Goal: Task Accomplishment & Management: Manage account settings

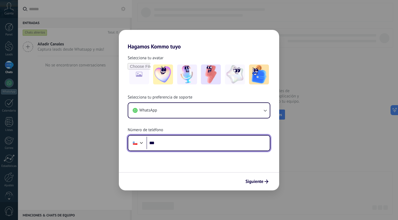
click at [170, 144] on input "***" at bounding box center [208, 143] width 123 height 13
type input "**********"
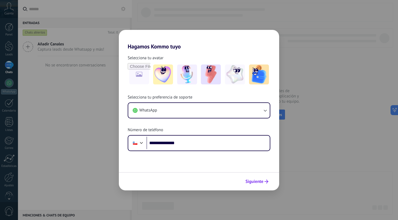
click at [255, 180] on span "Siguiente" at bounding box center [255, 181] width 18 height 4
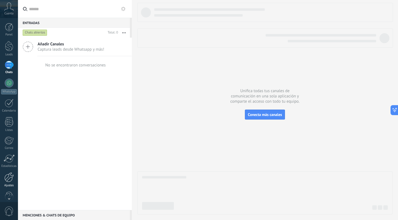
click at [10, 184] on div "Ajustes" at bounding box center [9, 186] width 16 height 4
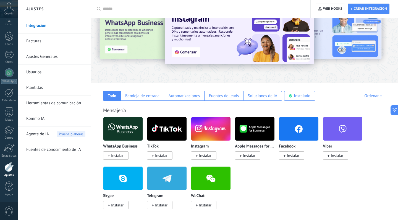
scroll to position [33, 0]
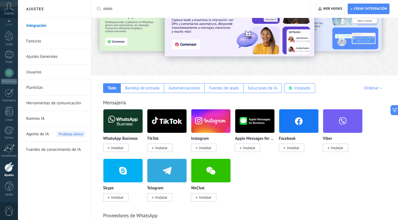
click at [294, 150] on span "Instalar" at bounding box center [293, 147] width 12 height 5
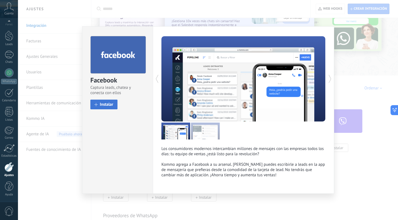
click at [108, 105] on span "Instalar" at bounding box center [107, 104] width 14 height 4
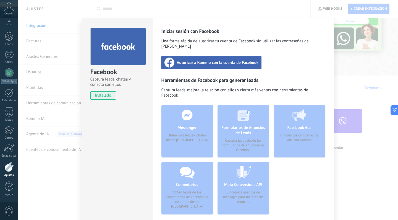
click at [224, 60] on span "Autorizar a Kommo con la cuenta de Facebook" at bounding box center [218, 63] width 82 height 6
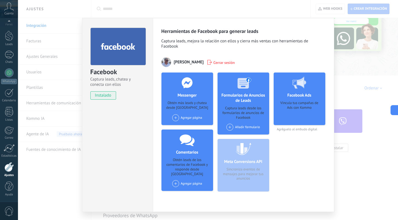
click at [189, 119] on div "Agregar página" at bounding box center [187, 117] width 30 height 7
click at [189, 127] on div "Milano Models Academia de Modelos" at bounding box center [204, 128] width 65 height 12
click at [184, 118] on div "Agregar página Milano Models Academia de Modelos" at bounding box center [187, 117] width 30 height 7
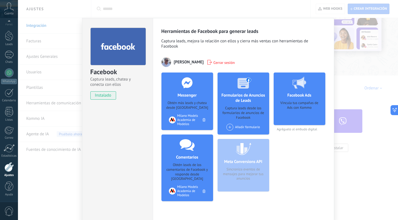
click at [365, 103] on div "Facebook Captura leads, chatea y conecta con ellos instalado Desinstalar Herram…" at bounding box center [208, 110] width 380 height 220
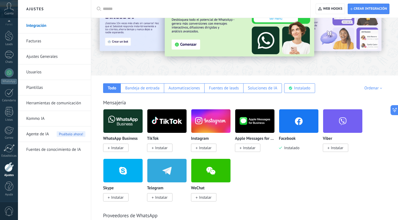
click at [208, 144] on span "Instalar" at bounding box center [203, 147] width 25 height 8
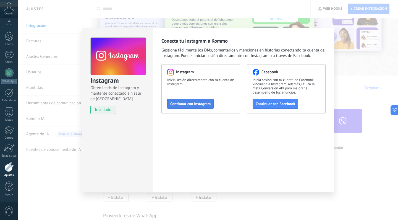
click at [196, 105] on span "Continuar con Instagram" at bounding box center [190, 104] width 40 height 4
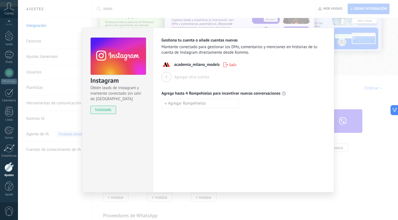
click at [343, 107] on div "Instagram Obtén leads de Instagram y mantente conectado sin salir de Kommo inst…" at bounding box center [208, 110] width 380 height 220
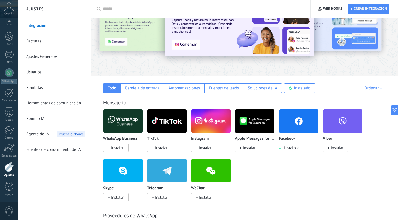
click at [287, 168] on div "WhatsApp Business Instalar TikTok Instalar Instagram Instalar Apple Messages fo…" at bounding box center [247, 158] width 289 height 99
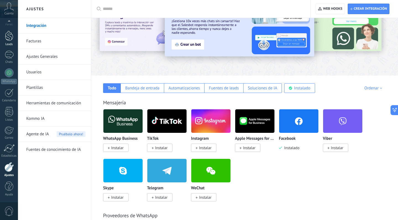
click at [11, 35] on div at bounding box center [9, 36] width 8 height 10
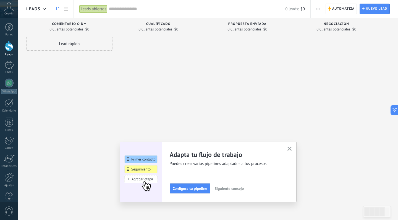
click at [290, 150] on icon "button" at bounding box center [290, 149] width 4 height 4
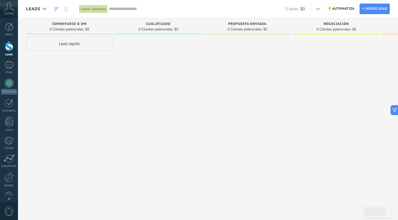
click at [10, 46] on div at bounding box center [9, 46] width 8 height 10
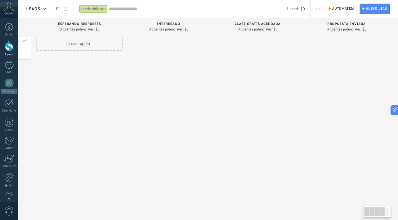
scroll to position [0, 1]
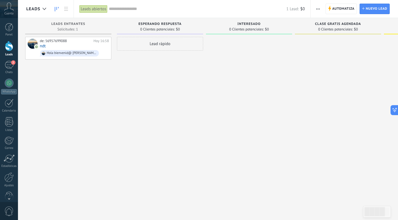
click at [9, 49] on div at bounding box center [9, 46] width 8 height 10
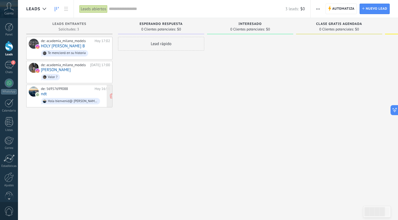
click at [61, 94] on div "de: 56957699088 [DATE] 16:58 ndt Hola bienvenid@ [PERSON_NAME] Models. ¿Nos com…" at bounding box center [75, 96] width 69 height 19
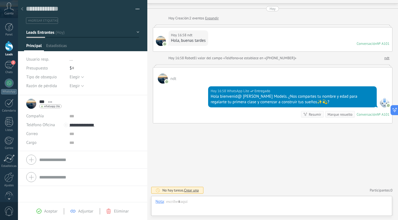
scroll to position [8, 0]
click at [7, 47] on div at bounding box center [9, 46] width 8 height 10
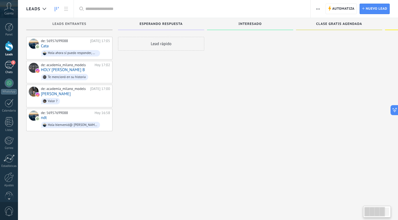
click at [9, 63] on div "3" at bounding box center [9, 65] width 9 height 8
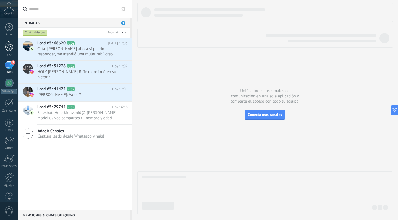
click at [10, 45] on div at bounding box center [9, 46] width 8 height 10
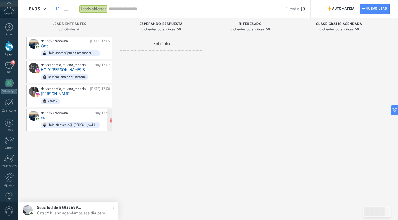
click at [53, 114] on div "de: 56957699088 [DATE] 16:58 ndt Hola bienvenid@ [PERSON_NAME] Models. ¿Nos com…" at bounding box center [75, 120] width 69 height 19
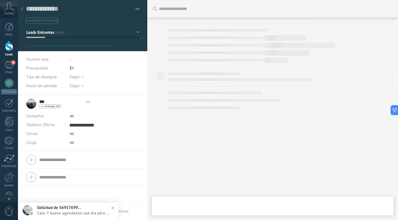
scroll to position [8, 0]
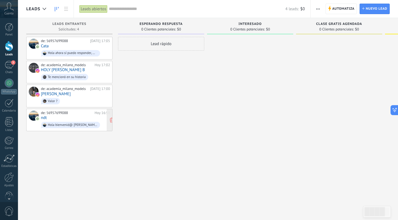
click at [61, 116] on div "de: 56957699088 [DATE] 16:58 ndt Hola bienvenid@ [PERSON_NAME] Models. ¿Nos com…" at bounding box center [75, 120] width 69 height 19
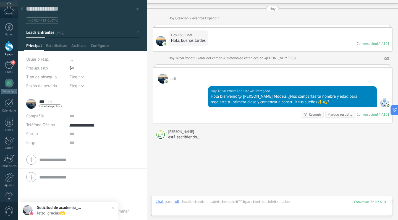
scroll to position [36, 0]
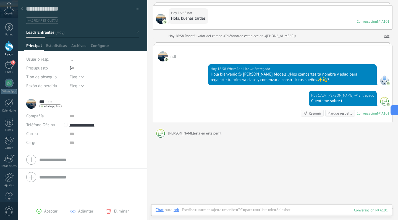
click at [8, 49] on div at bounding box center [9, 46] width 8 height 10
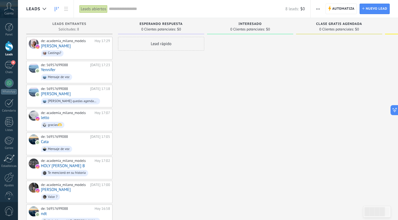
click at [8, 48] on div at bounding box center [9, 46] width 8 height 10
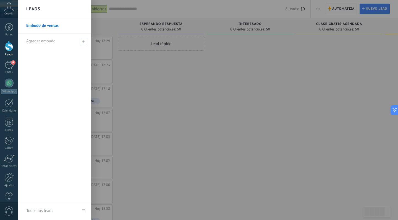
drag, startPoint x: 8, startPoint y: 48, endPoint x: 114, endPoint y: 82, distance: 111.6
click at [8, 48] on div at bounding box center [9, 46] width 8 height 10
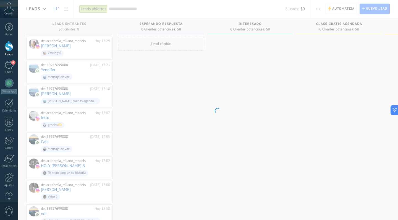
click at [138, 110] on body ".abccls-1,.abccls-2{fill-rule:evenodd}.abccls-2{fill:#fff} .abfcls-1{fill:none}…" at bounding box center [199, 110] width 398 height 220
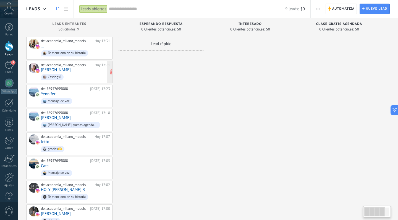
click at [82, 74] on span "Castings?" at bounding box center [75, 77] width 69 height 9
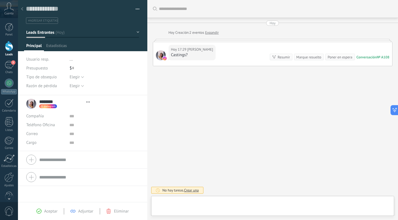
scroll to position [8, 0]
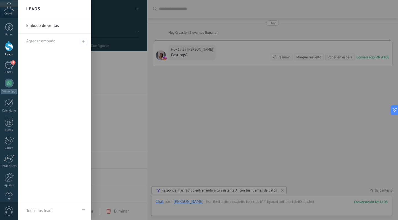
click at [9, 47] on div at bounding box center [9, 46] width 8 height 10
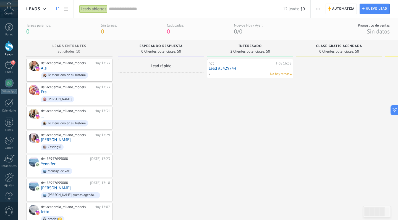
click at [9, 49] on div at bounding box center [9, 46] width 8 height 10
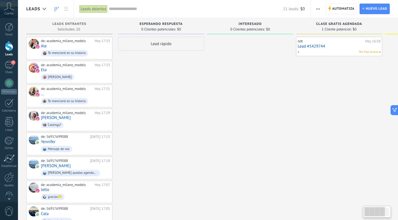
click at [225, 99] on div at bounding box center [250, 156] width 86 height 238
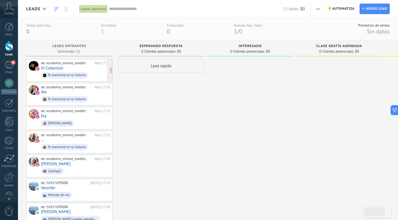
click at [63, 69] on div "de: academia_milano_models [DATE] 17:37 JV Collection Te mencionó en su historia" at bounding box center [75, 70] width 69 height 19
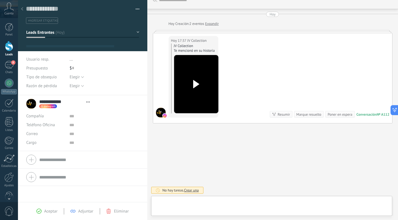
scroll to position [8, 0]
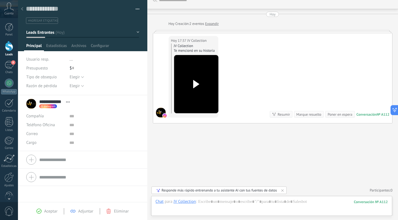
click at [134, 32] on button "Leads Entrantes" at bounding box center [82, 32] width 113 height 10
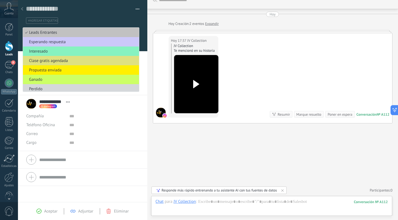
click at [11, 49] on div at bounding box center [9, 46] width 8 height 10
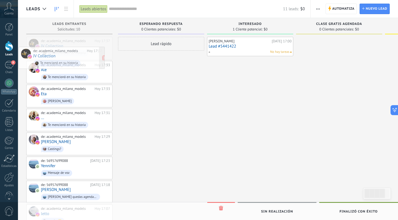
drag, startPoint x: 64, startPoint y: 45, endPoint x: 56, endPoint y: 54, distance: 12.8
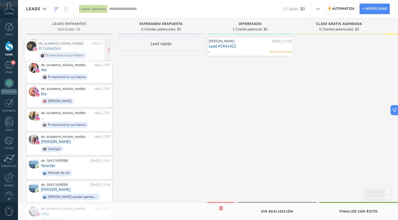
drag, startPoint x: 76, startPoint y: 48, endPoint x: 74, endPoint y: 50, distance: 3.3
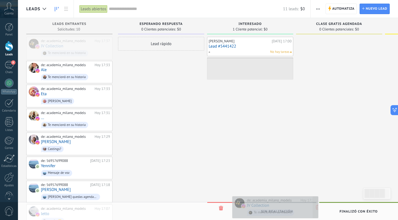
drag, startPoint x: 59, startPoint y: 46, endPoint x: 265, endPoint y: 205, distance: 260.4
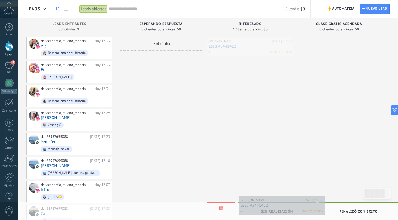
drag, startPoint x: 228, startPoint y: 48, endPoint x: 259, endPoint y: 207, distance: 162.1
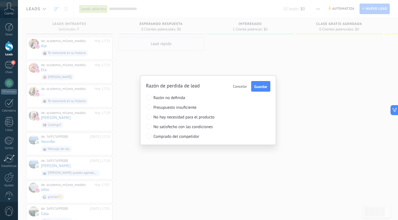
click at [236, 87] on span "Cancelar" at bounding box center [240, 86] width 14 height 5
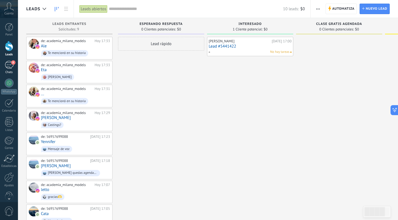
click at [11, 67] on div "8" at bounding box center [9, 65] width 9 height 8
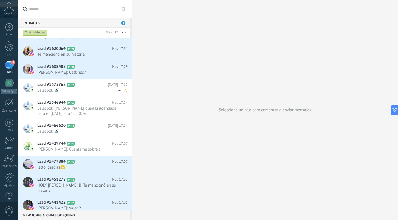
click at [70, 90] on span "Salesbot: 🔊" at bounding box center [77, 90] width 80 height 5
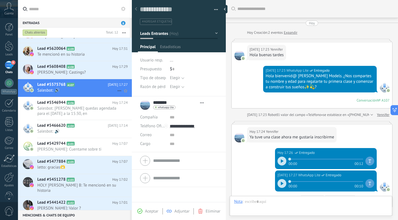
scroll to position [84, 0]
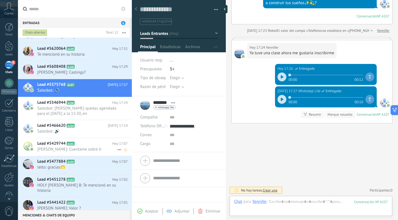
click at [52, 147] on span "[PERSON_NAME]: Cuentame sobre ti" at bounding box center [77, 149] width 80 height 5
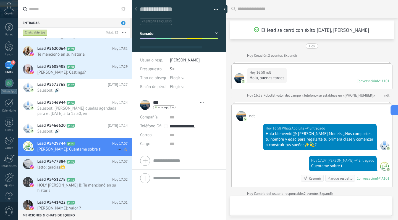
type textarea "**********"
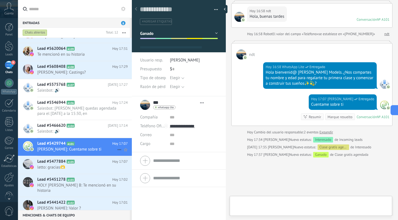
scroll to position [8, 0]
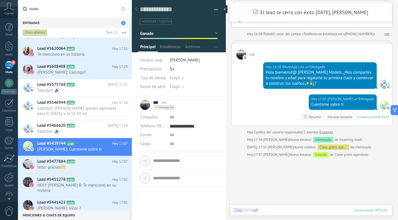
click at [276, 212] on div at bounding box center [311, 215] width 154 height 17
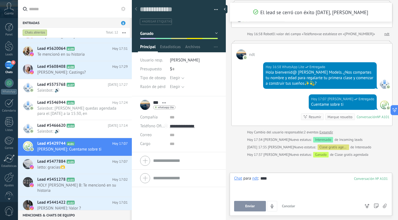
click at [248, 208] on span "Enviar" at bounding box center [250, 206] width 10 height 4
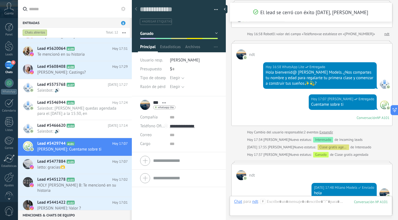
scroll to position [92, 0]
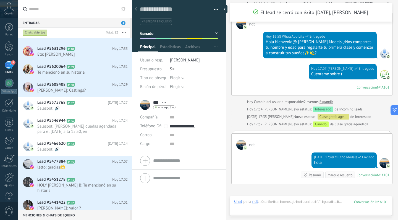
click at [11, 69] on link "8 Chats" at bounding box center [9, 67] width 18 height 13
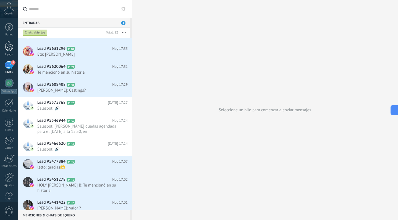
click at [9, 48] on div at bounding box center [9, 46] width 8 height 10
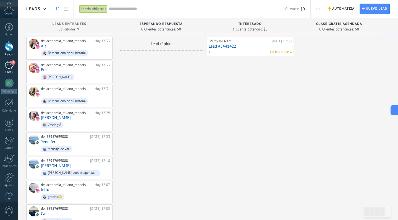
click at [8, 67] on div "8" at bounding box center [9, 65] width 9 height 8
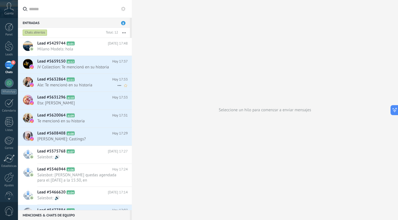
click at [119, 86] on use at bounding box center [120, 85] width 4 height 1
click at [156, 63] on div at bounding box center [199, 110] width 398 height 220
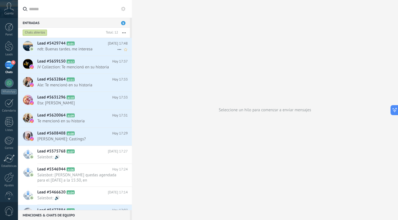
click at [88, 46] on h2 "Lead #5429744 A101" at bounding box center [72, 44] width 71 height 6
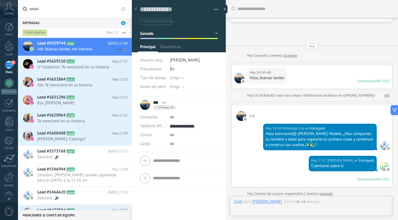
scroll to position [175, 0]
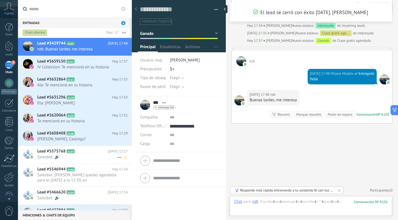
click at [101, 158] on span "Salesbot: 🔊" at bounding box center [77, 156] width 80 height 5
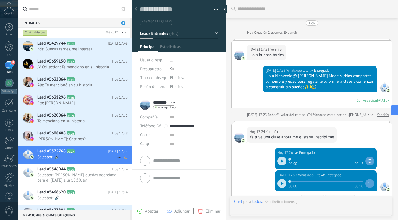
scroll to position [84, 0]
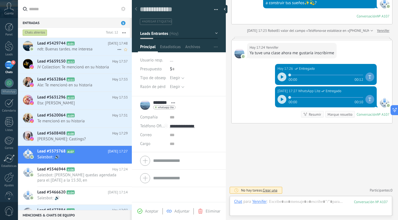
click at [90, 50] on span "ndt: Buenas tardes. me interesa" at bounding box center [77, 48] width 80 height 5
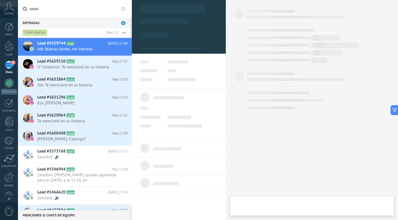
type textarea "**********"
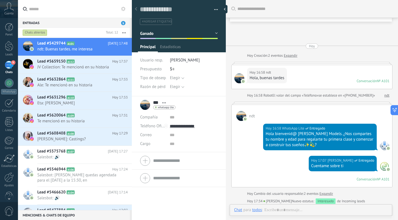
scroll to position [172, 0]
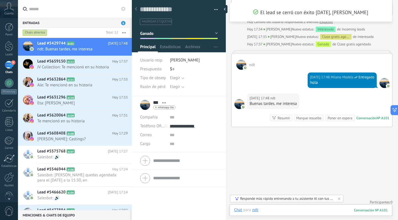
click at [296, 210] on div at bounding box center [311, 215] width 154 height 17
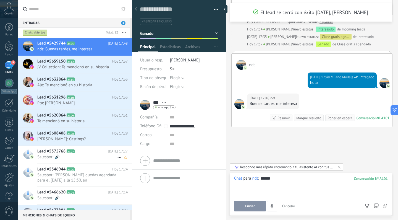
click at [61, 152] on span "Lead #5575768" at bounding box center [51, 151] width 28 height 6
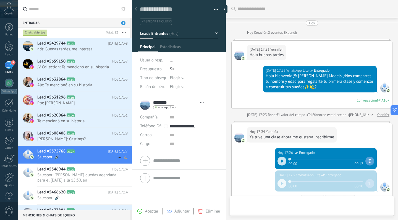
scroll to position [84, 0]
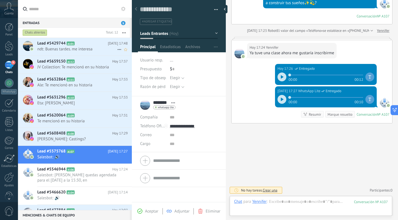
click at [86, 44] on h2 "Lead #5429744 A101" at bounding box center [72, 44] width 71 height 6
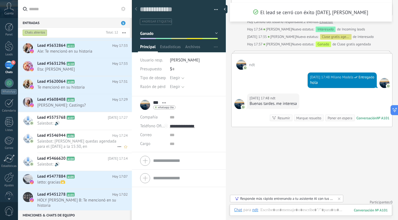
scroll to position [42, 0]
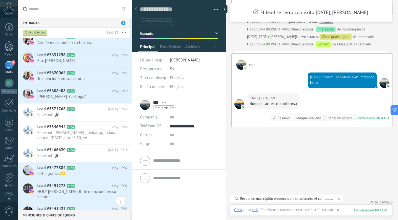
click at [10, 53] on div "Leads" at bounding box center [9, 55] width 16 height 4
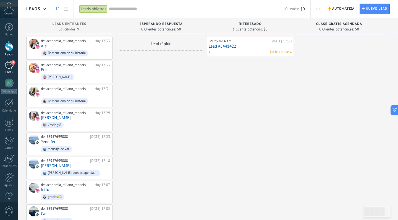
click at [7, 64] on div "9" at bounding box center [9, 65] width 9 height 8
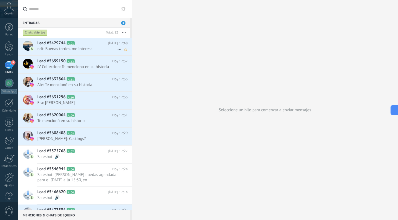
click at [95, 47] on span "ndt: Buenas tardes. me interesa" at bounding box center [77, 48] width 80 height 5
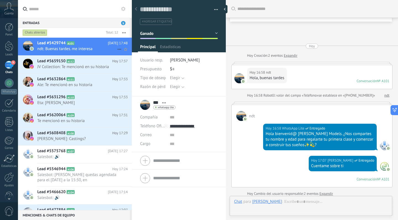
scroll to position [8, 0]
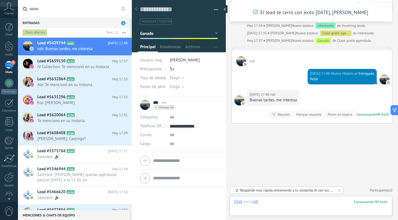
click at [281, 203] on div at bounding box center [311, 207] width 154 height 17
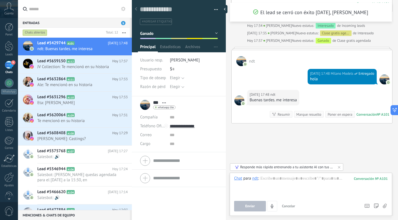
click at [215, 32] on button "Ganado" at bounding box center [179, 33] width 78 height 10
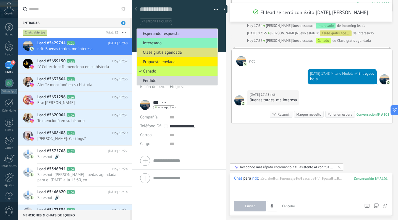
click at [229, 90] on div "Buscar Carga más El lead se cerró con éxito [DATE], [PERSON_NAME] [DATE] [DATE]…" at bounding box center [312, 22] width 172 height 395
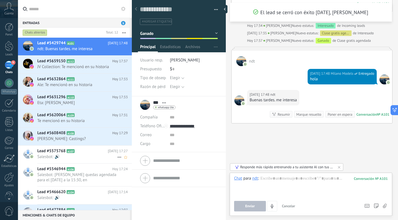
click at [57, 157] on span "Salesbot: 🔊" at bounding box center [77, 156] width 80 height 5
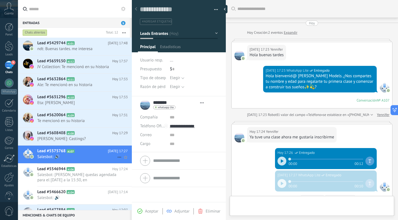
type textarea "**********"
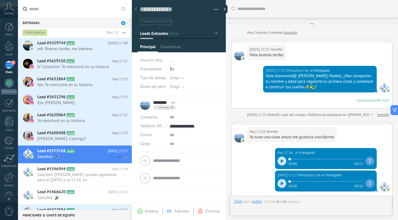
scroll to position [84, 0]
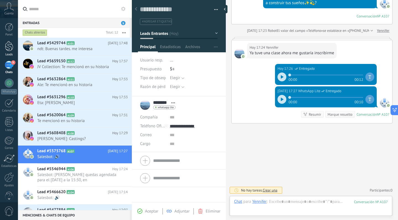
click at [5, 47] on div at bounding box center [9, 46] width 8 height 10
